Goal: Information Seeking & Learning: Find contact information

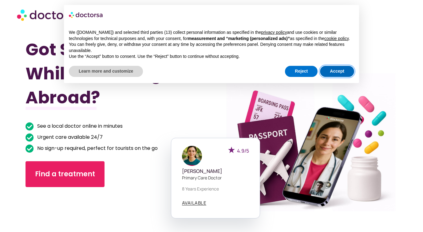
click at [327, 77] on button "Accept" at bounding box center [337, 71] width 34 height 11
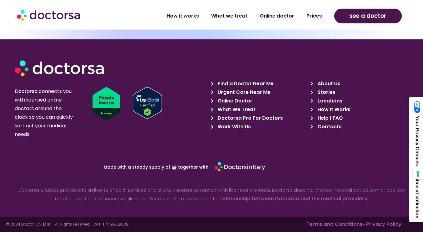
scroll to position [2129, 0]
click at [323, 117] on span "Help | FAQ" at bounding box center [329, 118] width 27 height 9
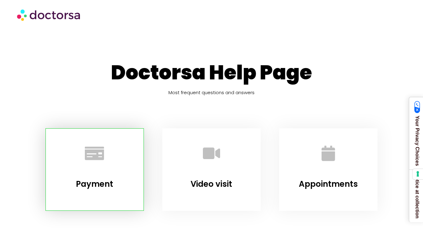
click at [124, 172] on div at bounding box center [94, 154] width 82 height 37
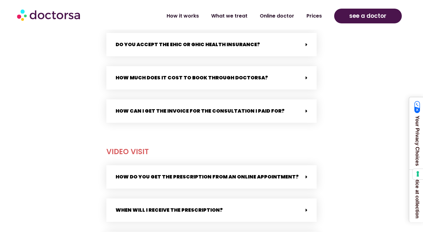
scroll to position [378, 0]
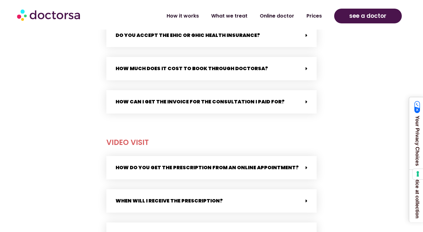
click at [222, 106] on div "How can I get the invoice for the consultation I paid for?" at bounding box center [211, 101] width 210 height 23
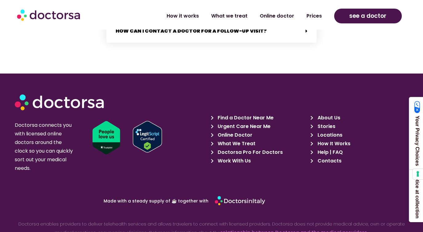
scroll to position [1407, 0]
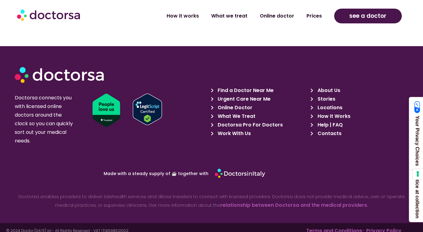
click at [328, 129] on span "Contacts" at bounding box center [329, 133] width 26 height 9
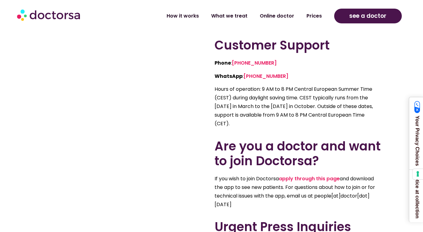
scroll to position [267, 0]
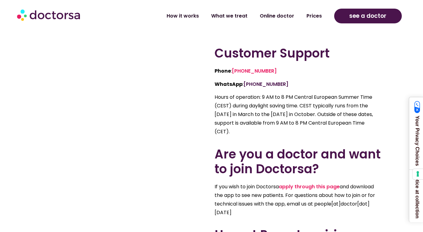
click at [275, 88] on link "+39(370)1359521" at bounding box center [265, 84] width 45 height 7
